Goal: Check status: Check status

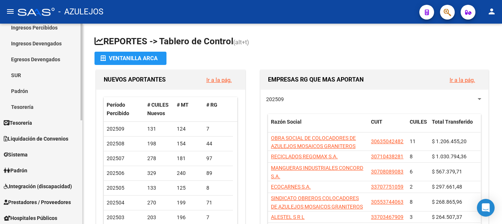
scroll to position [74, 0]
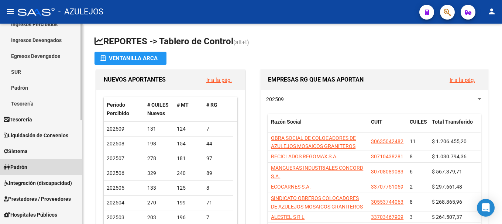
click at [33, 165] on link "Padrón" at bounding box center [41, 167] width 82 height 16
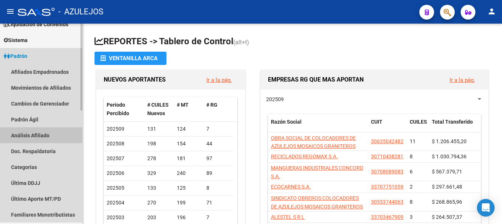
click at [45, 134] on link "Análisis Afiliado" at bounding box center [41, 135] width 82 height 16
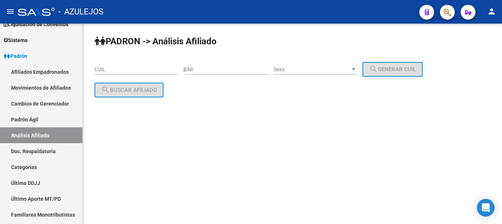
click at [221, 70] on input "DNI" at bounding box center [225, 69] width 83 height 6
type input "32255080"
click at [355, 70] on div at bounding box center [354, 69] width 4 height 2
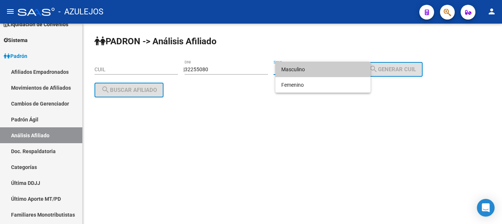
click at [350, 65] on span "Masculino" at bounding box center [322, 69] width 83 height 15
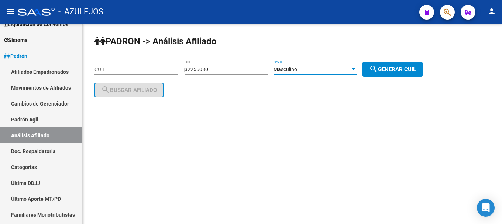
click at [388, 67] on span "search Generar CUIL" at bounding box center [392, 69] width 47 height 7
type input "20-32255080-5"
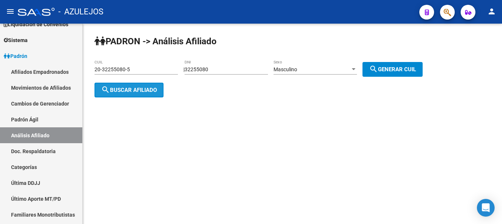
click at [151, 90] on span "search Buscar afiliado" at bounding box center [129, 90] width 56 height 7
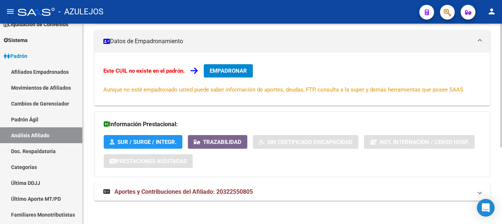
scroll to position [125, 0]
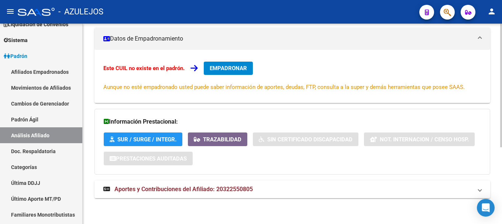
click at [169, 187] on span "Aportes y Contribuciones del Afiliado: 20322550805" at bounding box center [183, 189] width 138 height 7
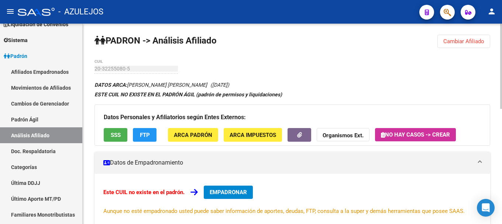
scroll to position [0, 0]
